Goal: Task Accomplishment & Management: Manage account settings

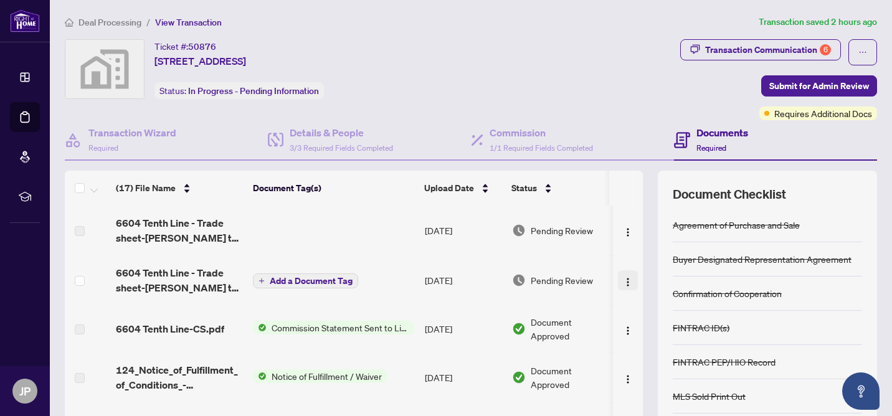
click at [626, 282] on img "button" at bounding box center [628, 282] width 10 height 10
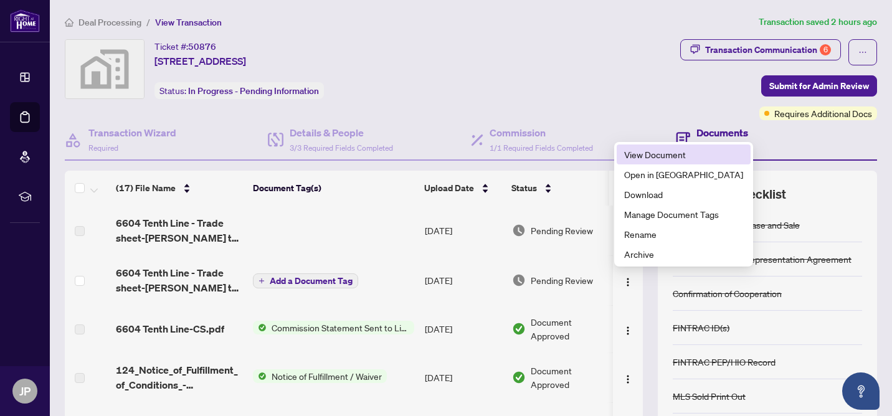
click at [664, 154] on span "View Document" at bounding box center [683, 155] width 119 height 14
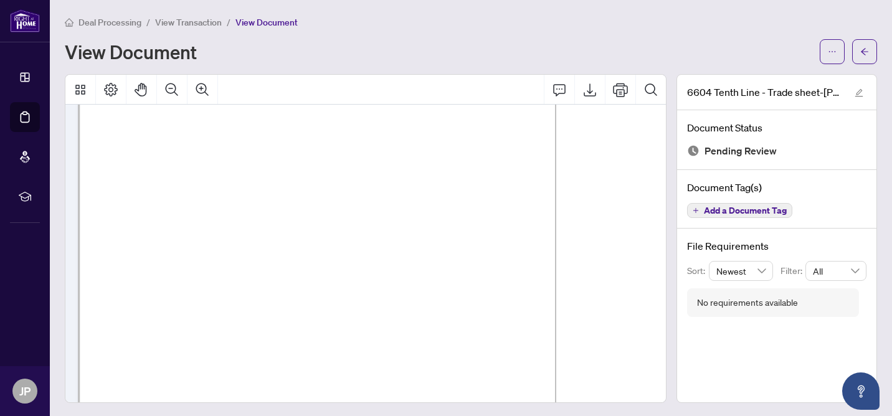
scroll to position [643, 0]
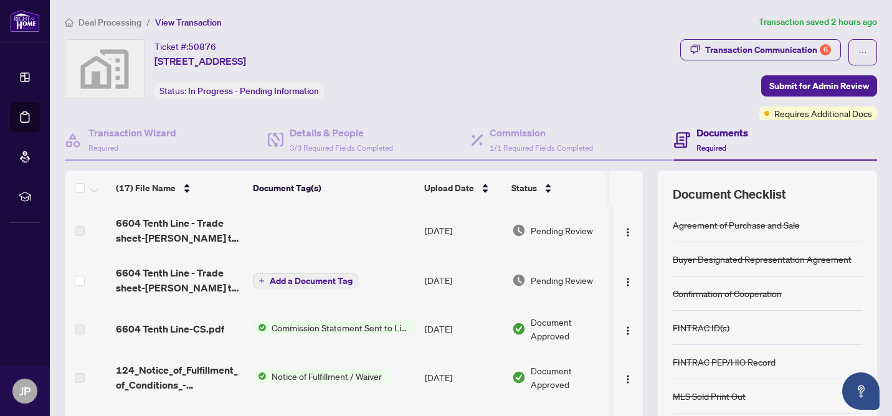
click at [108, 23] on span "Deal Processing" at bounding box center [110, 22] width 63 height 11
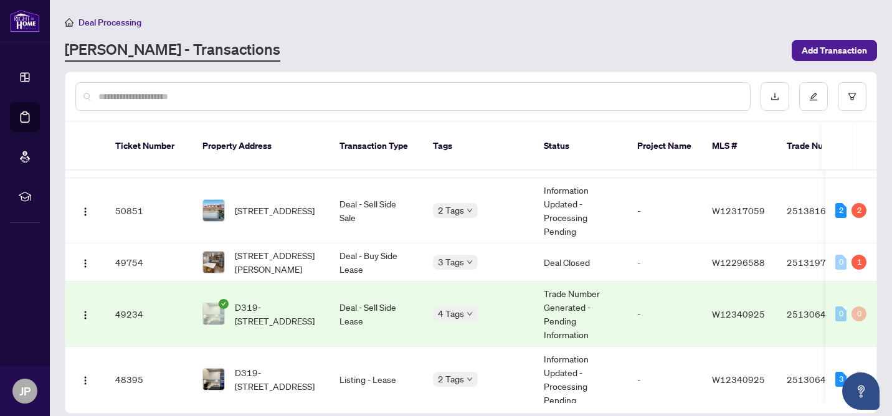
scroll to position [67, 0]
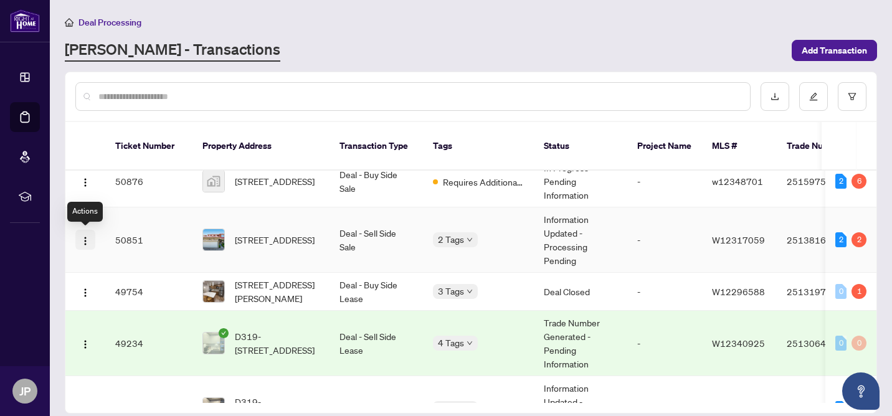
click at [86, 238] on img "button" at bounding box center [85, 241] width 10 height 10
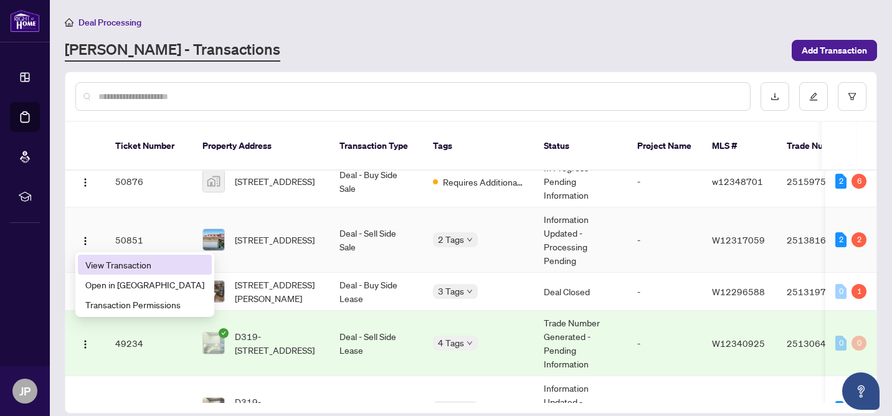
click at [104, 264] on span "View Transaction" at bounding box center [144, 265] width 119 height 14
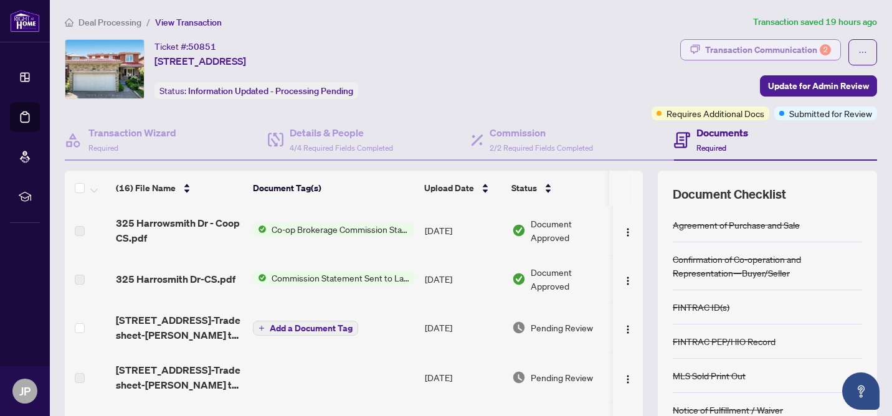
click at [800, 49] on div "Transaction Communication 2" at bounding box center [768, 50] width 126 height 20
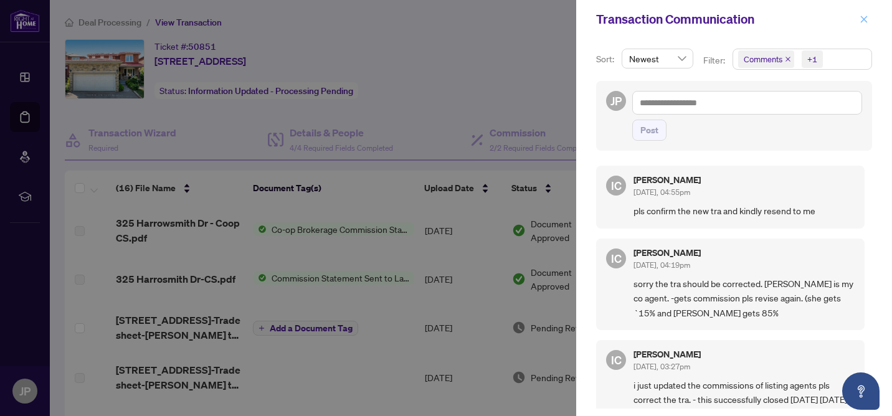
click at [864, 18] on icon "close" at bounding box center [864, 19] width 7 height 7
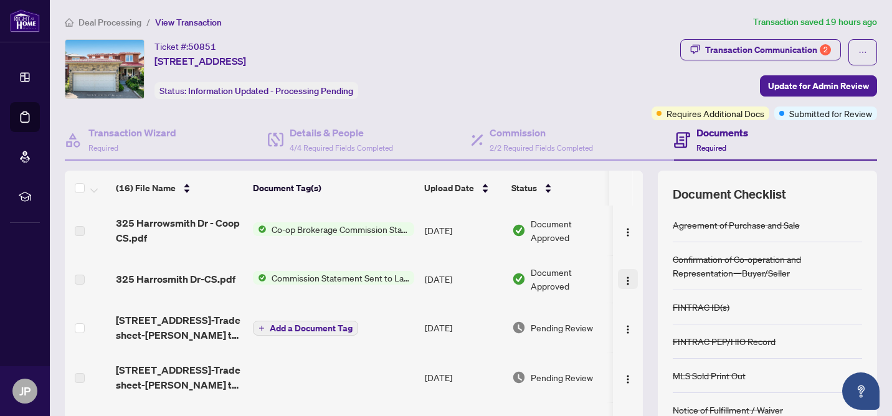
click at [624, 278] on img "button" at bounding box center [628, 281] width 10 height 10
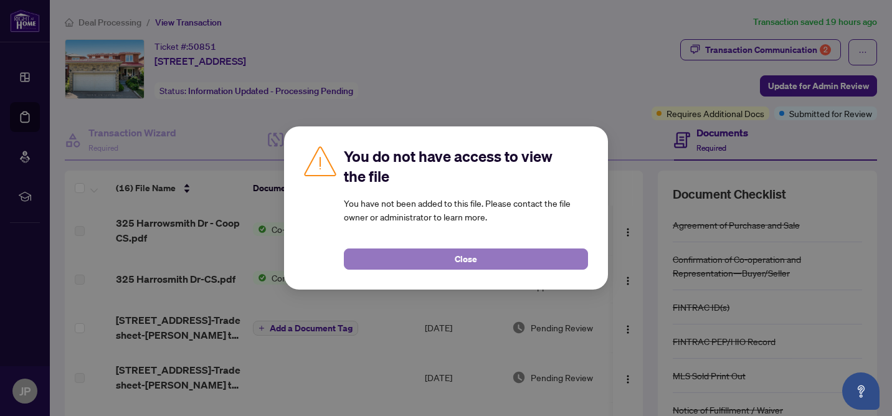
click at [523, 257] on button "Close" at bounding box center [466, 259] width 244 height 21
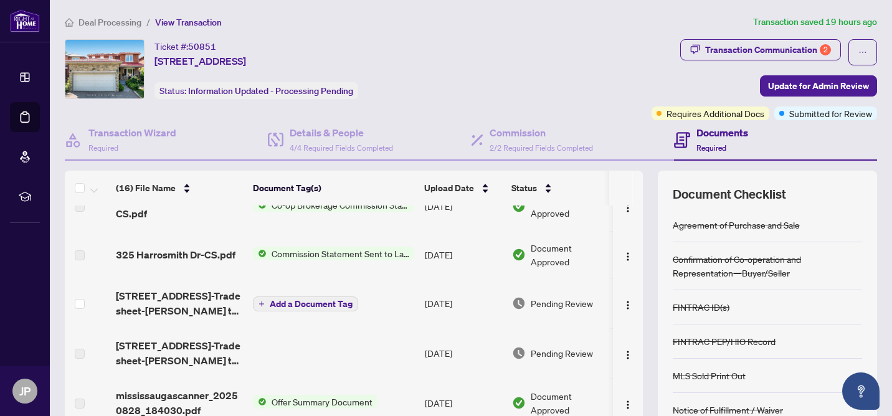
scroll to position [27, 0]
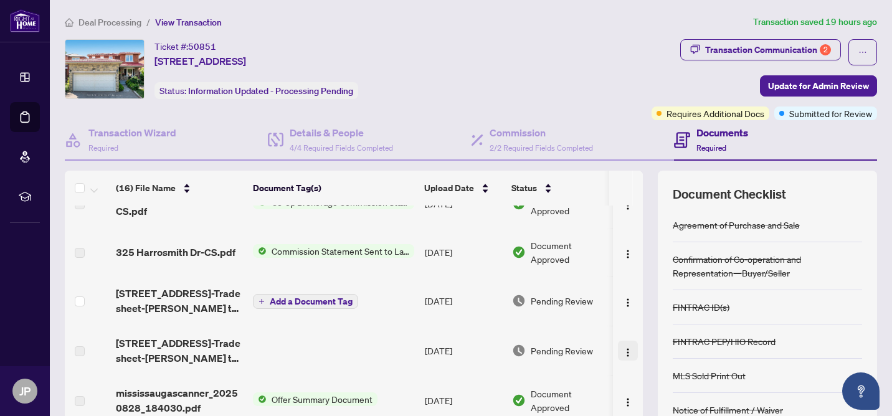
click at [628, 351] on img "button" at bounding box center [628, 353] width 10 height 10
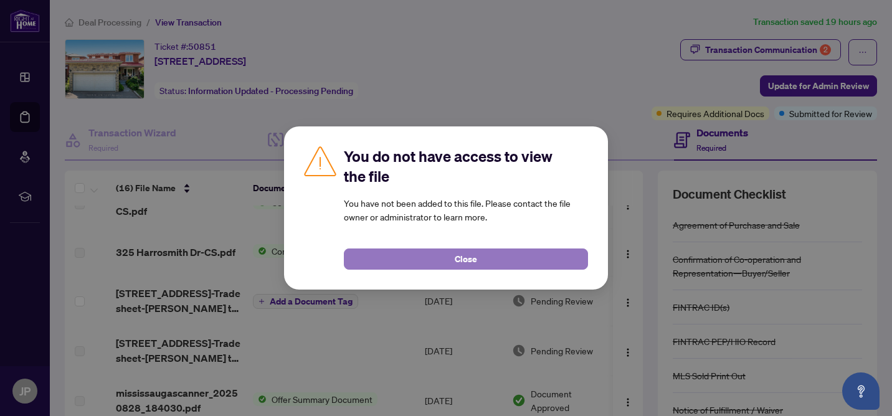
click at [558, 266] on button "Close" at bounding box center [466, 259] width 244 height 21
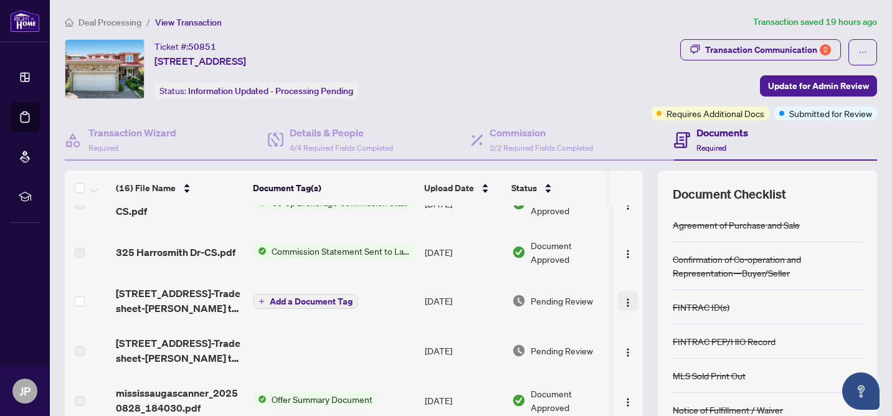
click at [628, 302] on img "button" at bounding box center [628, 303] width 10 height 10
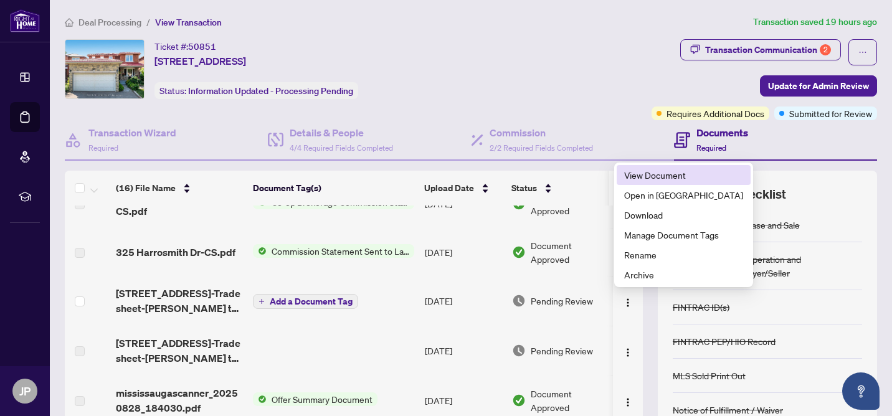
click at [656, 175] on span "View Document" at bounding box center [683, 175] width 119 height 14
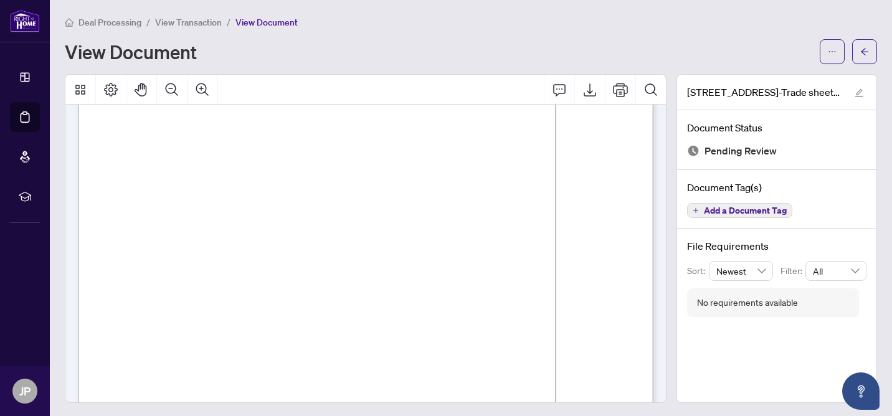
scroll to position [80, 0]
